Goal: Navigation & Orientation: Find specific page/section

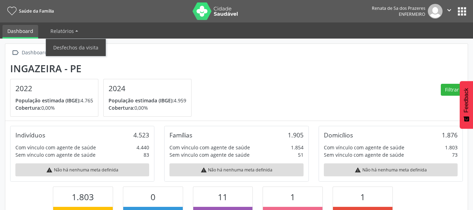
scroll to position [116, 154]
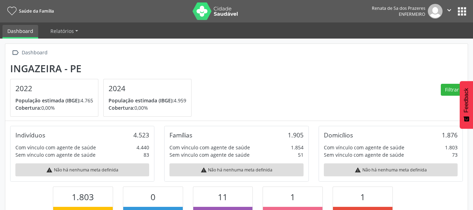
click at [29, 28] on link "Dashboard" at bounding box center [20, 32] width 36 height 14
click at [467, 19] on nav "Saúde da Família Renata de Sa dos Prazeres Enfermeiro  Configurações Sair apps" at bounding box center [236, 11] width 473 height 22
click at [463, 16] on button "apps" at bounding box center [461, 11] width 12 height 12
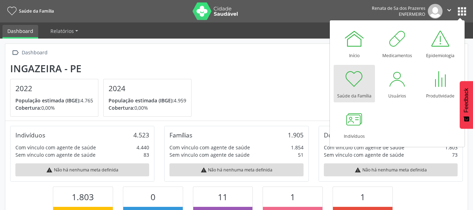
click at [346, 80] on div at bounding box center [354, 78] width 21 height 21
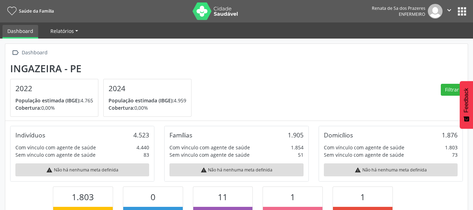
scroll to position [116, 154]
click at [61, 31] on span "Relatórios" at bounding box center [61, 31] width 23 height 7
click at [23, 31] on link "Dashboard" at bounding box center [20, 32] width 36 height 14
drag, startPoint x: 20, startPoint y: 20, endPoint x: 24, endPoint y: 12, distance: 9.2
click at [20, 20] on nav "Saúde da Família Renata de Sa dos Prazeres Enfermeiro  Configurações Sair apps" at bounding box center [236, 11] width 473 height 22
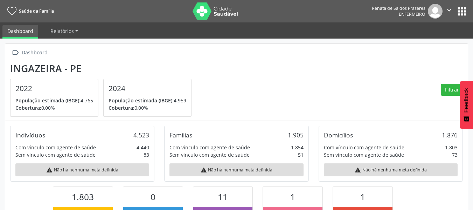
click at [24, 12] on span "Saúde da Família" at bounding box center [36, 11] width 35 height 6
click at [10, 26] on link "Dashboard" at bounding box center [20, 32] width 36 height 14
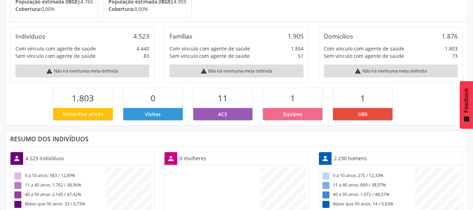
scroll to position [0, 0]
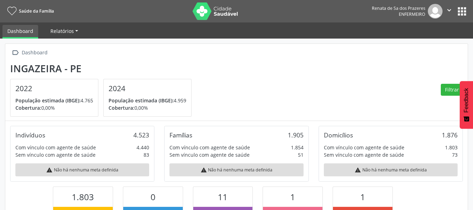
click at [56, 29] on span "Relatórios" at bounding box center [61, 31] width 23 height 7
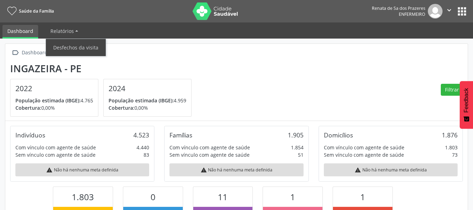
drag, startPoint x: 56, startPoint y: 29, endPoint x: 36, endPoint y: 28, distance: 20.7
click at [55, 29] on span "Relatórios" at bounding box center [61, 31] width 23 height 7
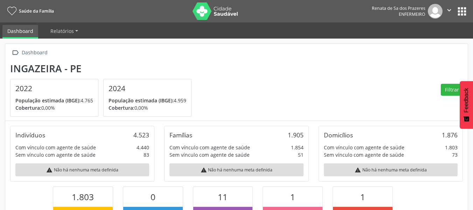
click at [28, 28] on link "Dashboard" at bounding box center [20, 32] width 36 height 14
click at [467, 7] on button "apps" at bounding box center [461, 11] width 12 height 12
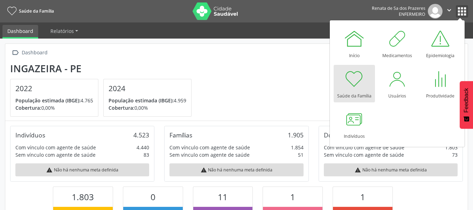
click at [445, 7] on icon "" at bounding box center [449, 10] width 8 height 8
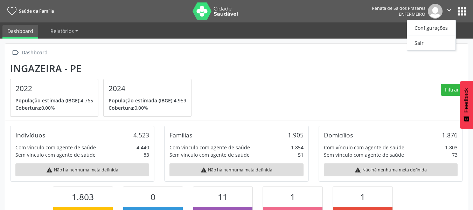
click at [459, 10] on button "apps" at bounding box center [461, 11] width 12 height 12
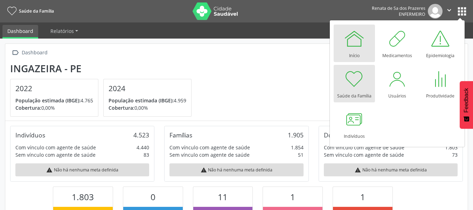
click at [354, 56] on div "Início" at bounding box center [354, 53] width 10 height 9
